Goal: Task Accomplishment & Management: Complete application form

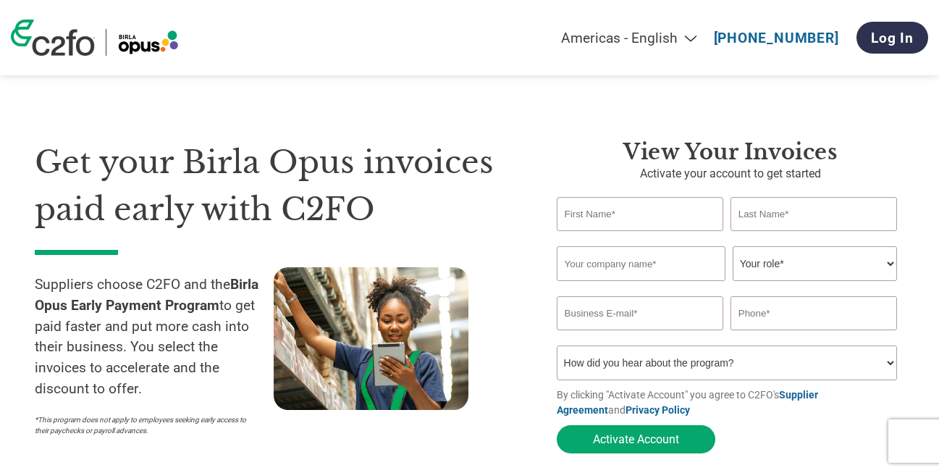
click at [642, 224] on input "text" at bounding box center [639, 214] width 167 height 34
type input "s"
type input "Sachin"
type input "Ambekar"
click at [643, 273] on input "text" at bounding box center [640, 263] width 169 height 35
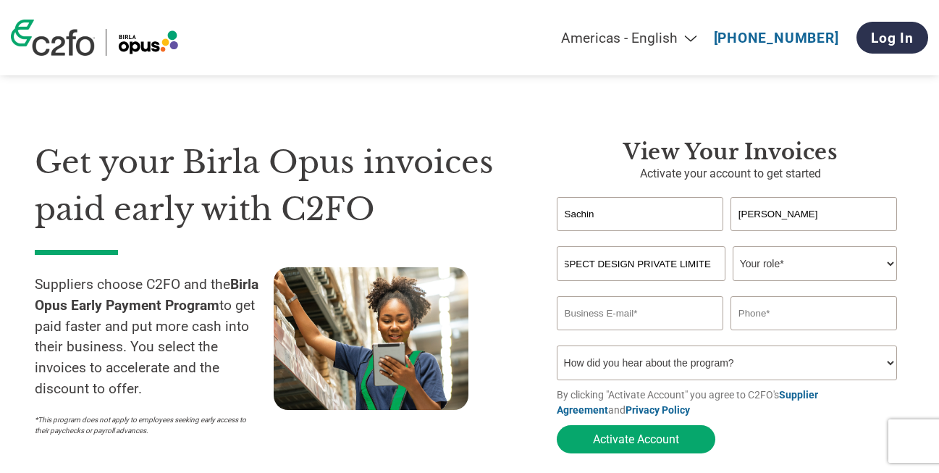
scroll to position [0, 14]
type input "ASPECT DESIGN PRIVATE LIMITED"
click at [789, 271] on select "Your role* CFO Controller Credit Manager Finance Director Treasurer CEO Preside…" at bounding box center [814, 263] width 165 height 35
select select "OTHER"
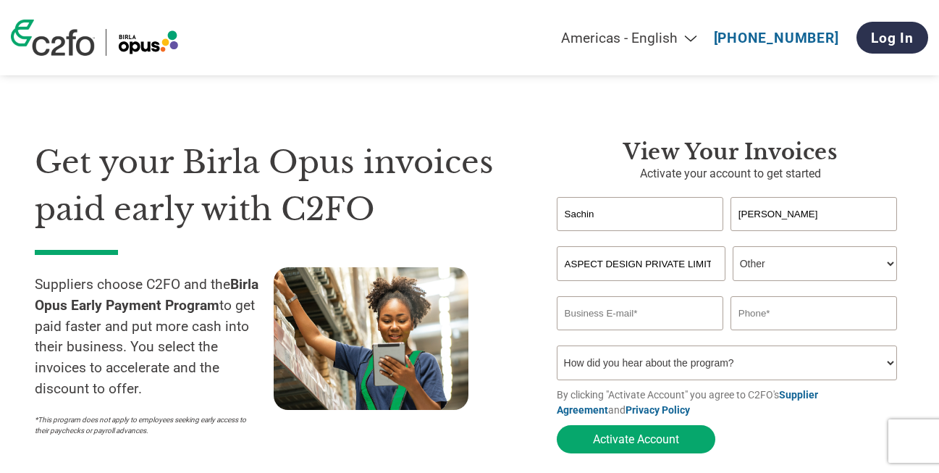
click at [732, 247] on select "Your role* CFO Controller Credit Manager Finance Director Treasurer CEO Preside…" at bounding box center [814, 263] width 165 height 35
click at [682, 310] on input "email" at bounding box center [639, 313] width 167 height 34
type input "sachin.ambekar@aspectdesign.in"
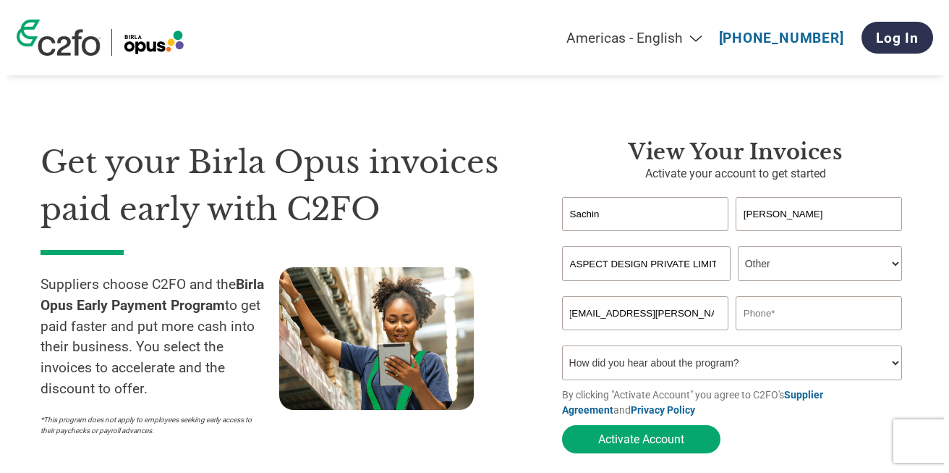
scroll to position [0, 0]
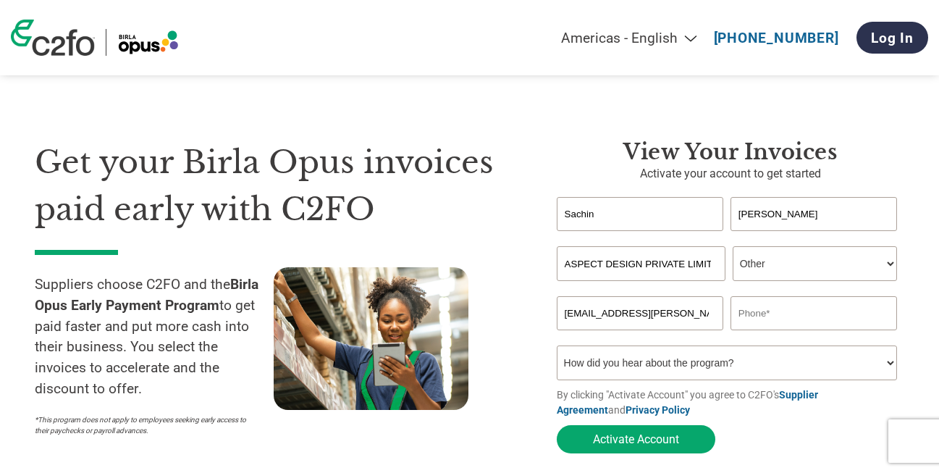
click at [759, 318] on input "text" at bounding box center [813, 313] width 167 height 34
type input "9028484684"
click at [760, 365] on select "How did you hear about the program? Received a letter Email Social Media Online…" at bounding box center [726, 362] width 341 height 35
select select "Email"
click at [556, 350] on select "How did you hear about the program? Received a letter Email Social Media Online…" at bounding box center [726, 362] width 341 height 35
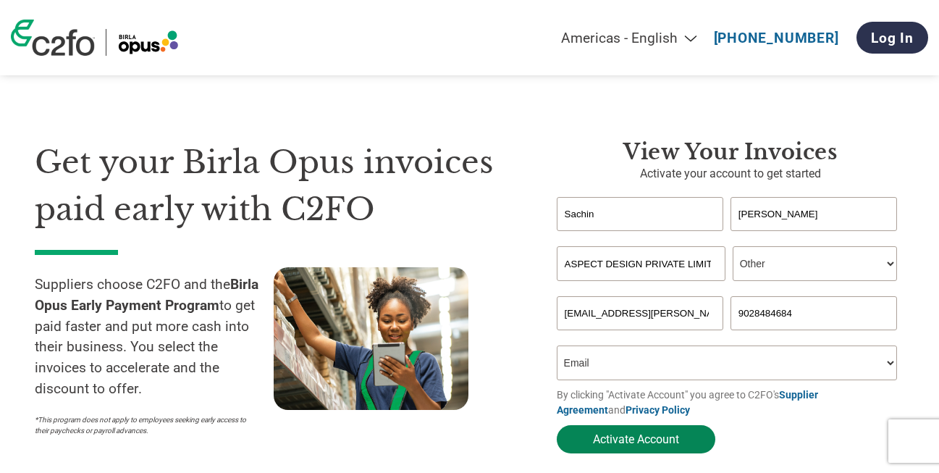
click at [653, 439] on button "Activate Account" at bounding box center [635, 439] width 158 height 28
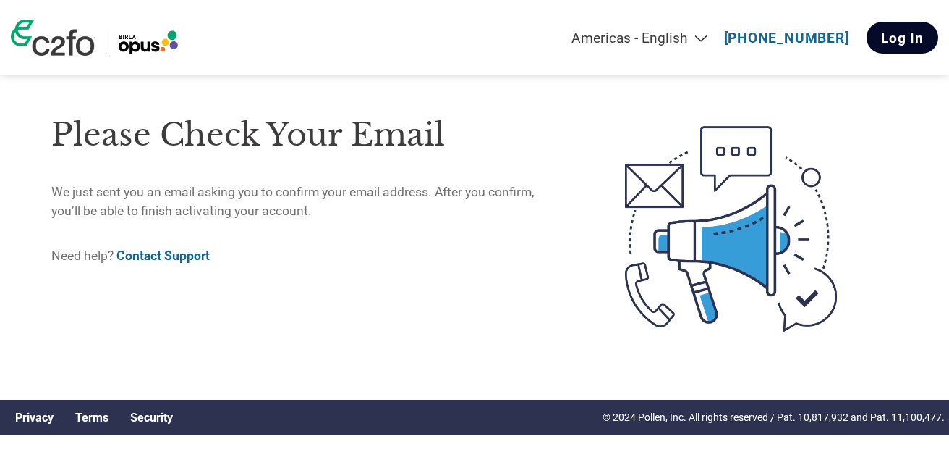
click at [902, 45] on link "Log In" at bounding box center [903, 38] width 72 height 32
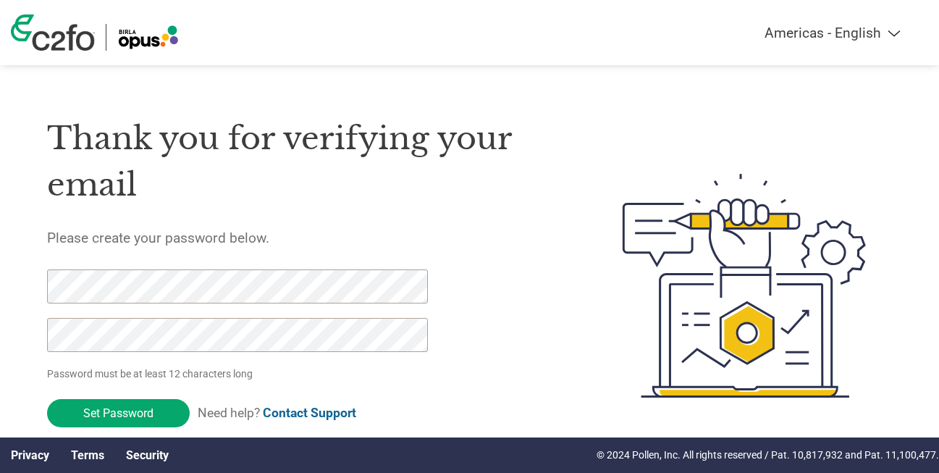
click at [519, 371] on div "Thank you for verifying your email Please create your password below. Password …" at bounding box center [300, 285] width 507 height 383
click at [30, 286] on div "Thank you for verifying your email Please create your password below. Password …" at bounding box center [469, 285] width 939 height 383
drag, startPoint x: 115, startPoint y: 414, endPoint x: -19, endPoint y: 289, distance: 183.3
click at [0, 289] on html "Americas - English Américas - Español [GEOGRAPHIC_DATA] - Português Amériques -…" at bounding box center [469, 256] width 939 height 513
click at [96, 411] on input "Set Password" at bounding box center [118, 413] width 143 height 28
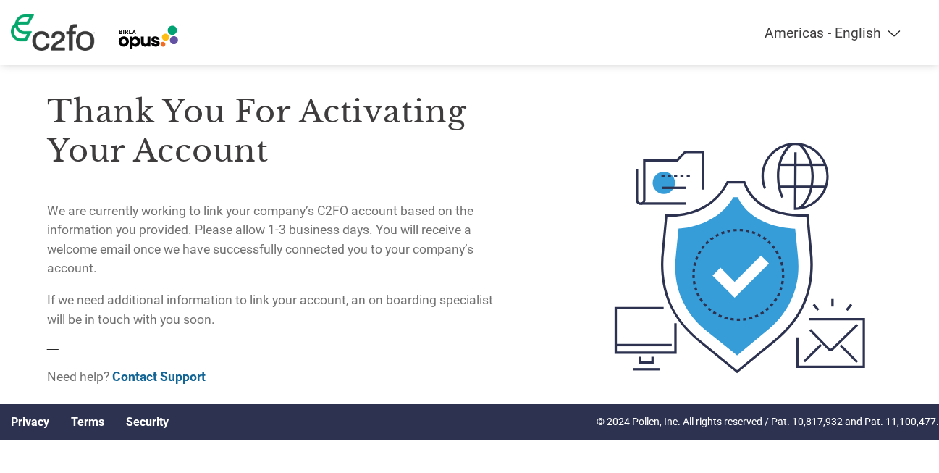
scroll to position [51, 0]
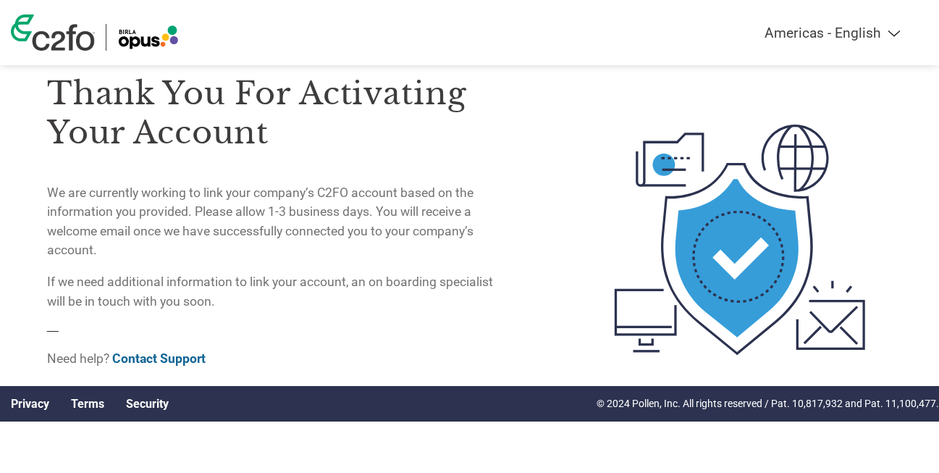
click at [868, 31] on select "Americas - English Américas - Español [GEOGRAPHIC_DATA] - Português [GEOGRAPHIC…" at bounding box center [742, 33] width 336 height 17
click at [414, 103] on h3 "Thank you for activating your account" at bounding box center [275, 113] width 456 height 78
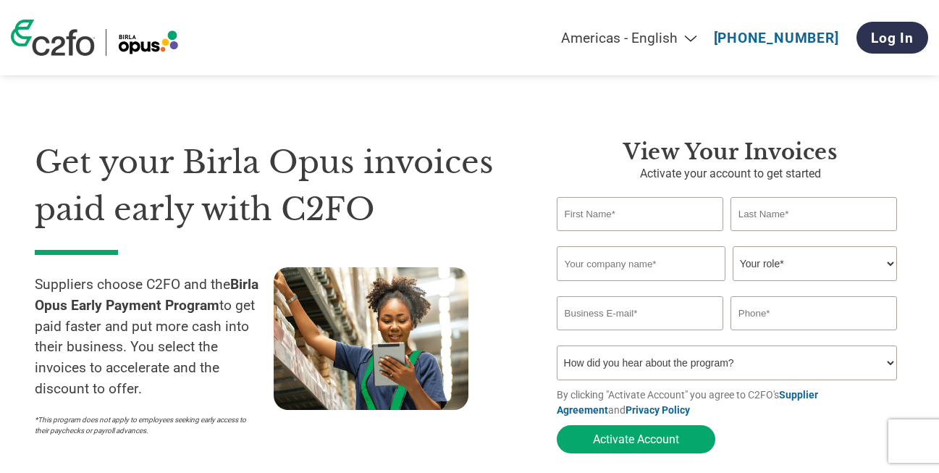
click at [618, 215] on input "text" at bounding box center [639, 214] width 167 height 34
type input "Sachin"
click at [770, 216] on input "text" at bounding box center [813, 214] width 167 height 34
type input "Ambekar"
click at [622, 277] on input "text" at bounding box center [640, 263] width 169 height 35
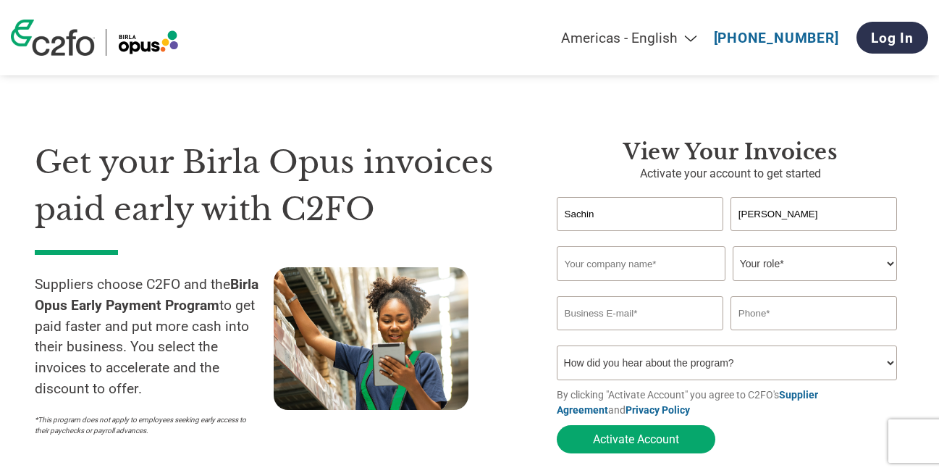
type input "ASPECT DESIGN PRIVATE LIMITED"
click at [758, 274] on select "Your role* CFO Controller Credit Manager Finance Director Treasurer CEO Preside…" at bounding box center [814, 263] width 165 height 35
select select "OTHER"
click at [732, 247] on select "Your role* CFO Controller Credit Manager Finance Director Treasurer CEO Preside…" at bounding box center [814, 263] width 165 height 35
click at [669, 320] on input "email" at bounding box center [639, 313] width 167 height 34
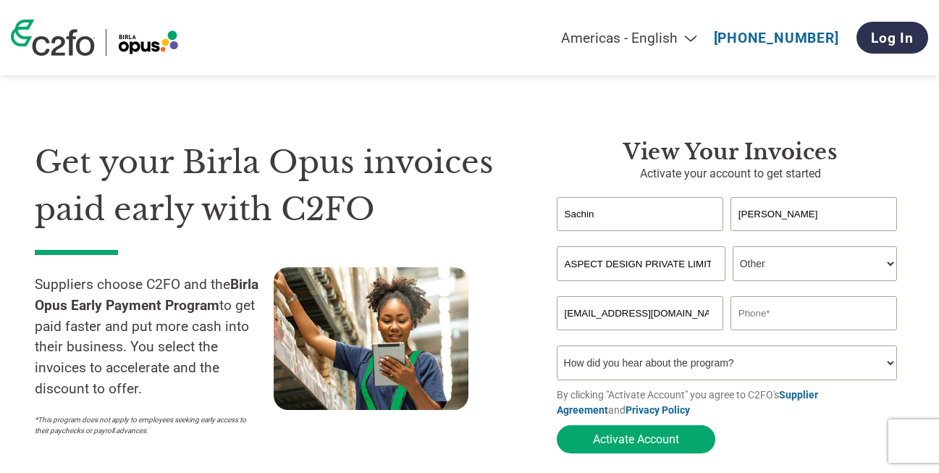
type input "info@aspectdesign.in"
click at [852, 314] on input "text" at bounding box center [813, 313] width 167 height 34
type input "9028484684"
click at [831, 377] on select "How did you hear about the program? Received a letter Email Social Media Online…" at bounding box center [726, 362] width 341 height 35
select select "Other"
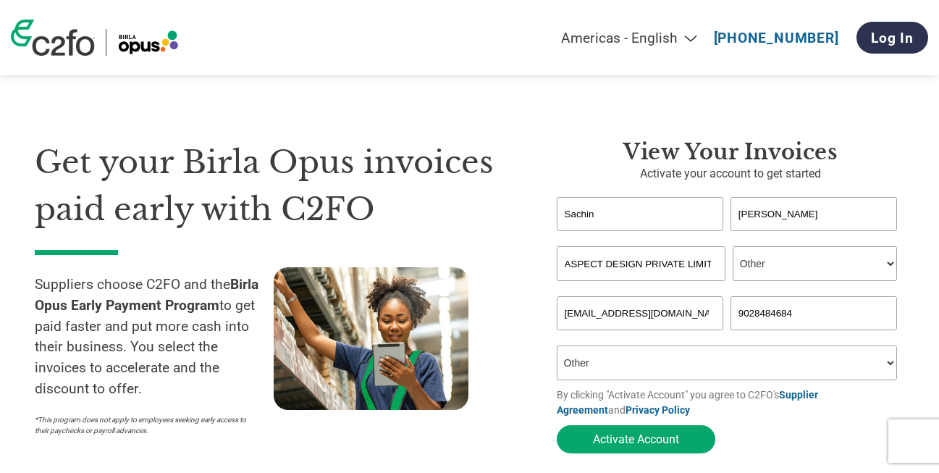
click at [556, 350] on select "How did you hear about the program? Received a letter Email Social Media Online…" at bounding box center [726, 362] width 341 height 35
click at [630, 441] on button "Activate Account" at bounding box center [635, 439] width 158 height 28
